Goal: Use online tool/utility: Utilize a website feature to perform a specific function

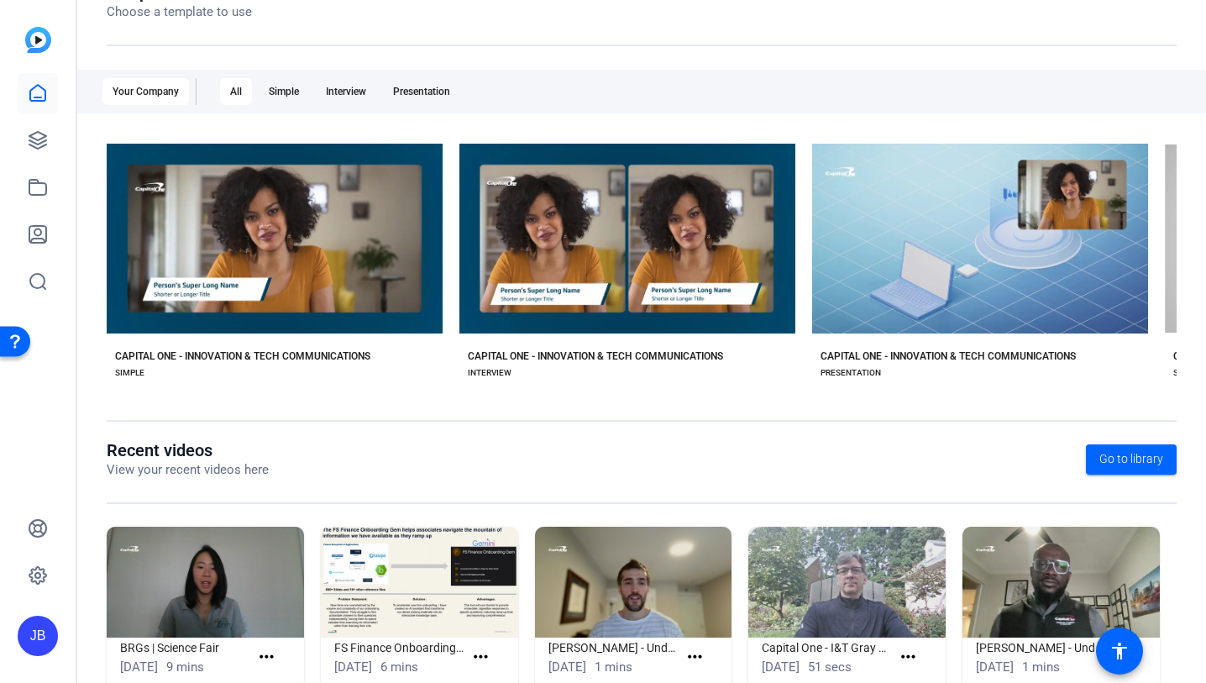
scroll to position [265, 0]
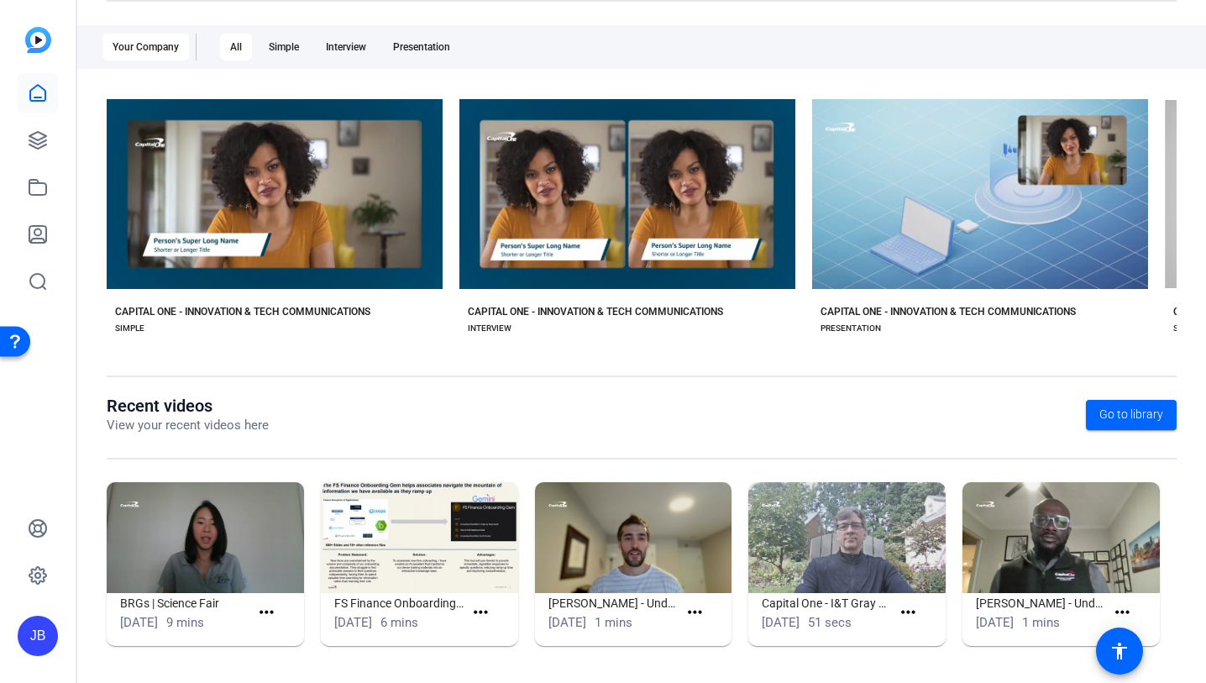
click at [248, 543] on img at bounding box center [205, 537] width 197 height 111
click at [260, 609] on mat-icon "more_horiz" at bounding box center [266, 612] width 21 height 21
click at [286, 635] on span "View" at bounding box center [303, 637] width 67 height 20
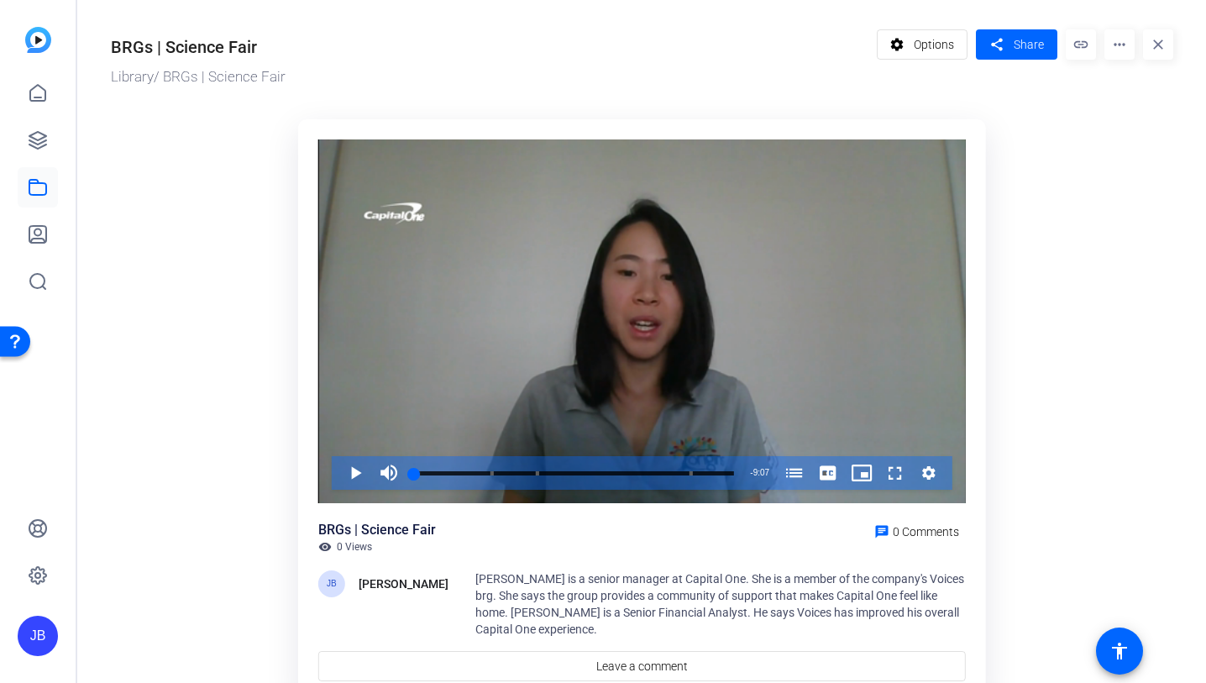
click at [1117, 51] on mat-icon "more_horiz" at bounding box center [1120, 44] width 30 height 30
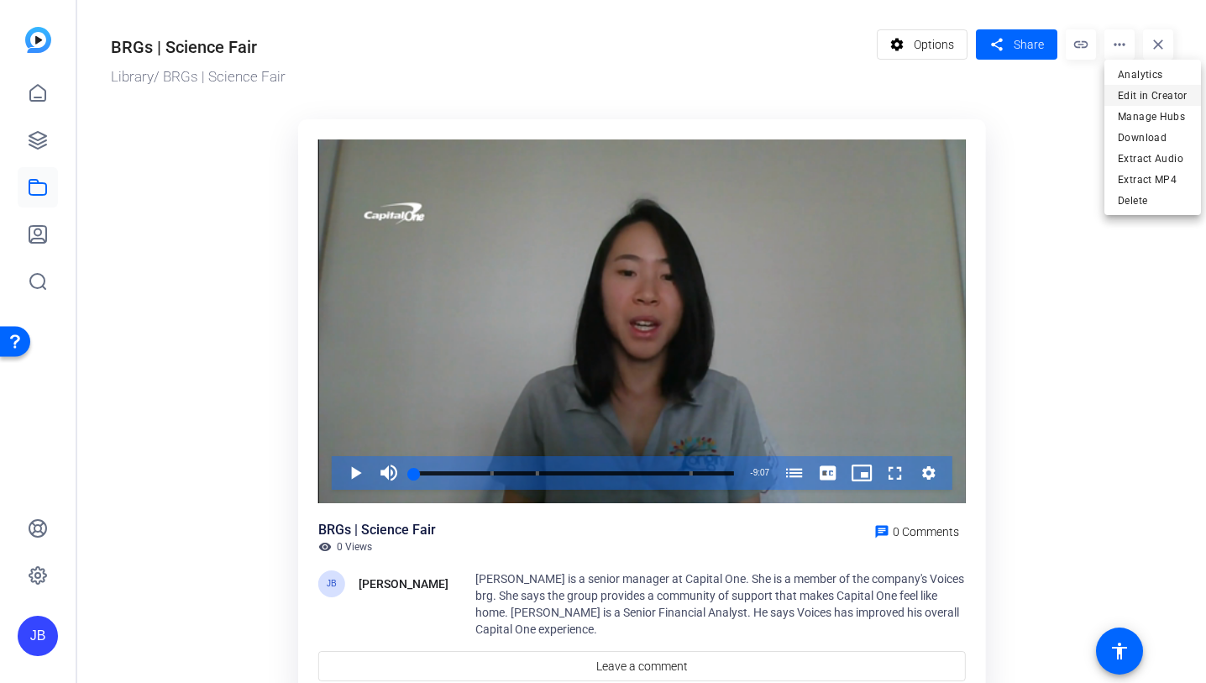
click at [1149, 92] on span "Edit in Creator" at bounding box center [1153, 96] width 70 height 20
